Goal: Navigation & Orientation: Go to known website

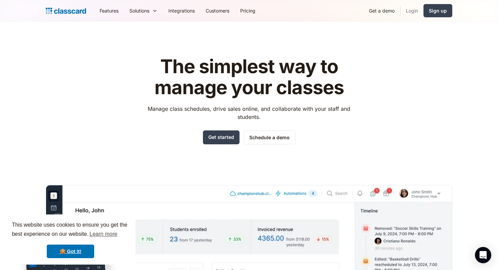
click at [411, 10] on link "Login" at bounding box center [411, 10] width 23 height 15
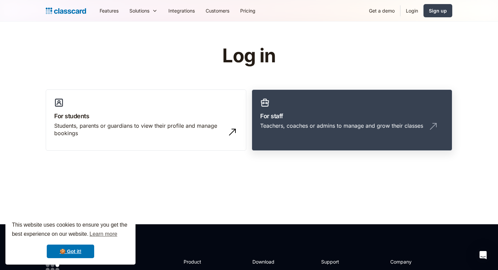
click at [316, 127] on div "Teachers, coaches or admins to manage and grow their classes" at bounding box center [341, 125] width 163 height 7
